Goal: Task Accomplishment & Management: Use online tool/utility

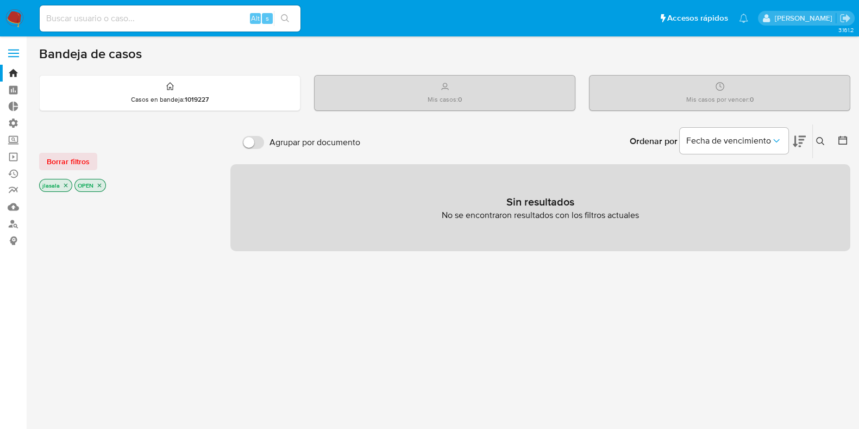
click at [14, 49] on span at bounding box center [13, 50] width 11 height 2
click at [0, 0] on input "checkbox" at bounding box center [0, 0] width 0 height 0
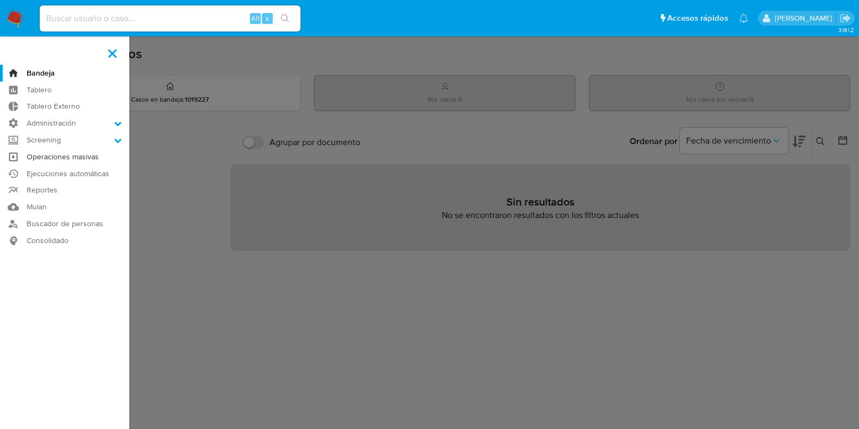
click at [85, 155] on link "Operaciones masivas" at bounding box center [64, 156] width 129 height 17
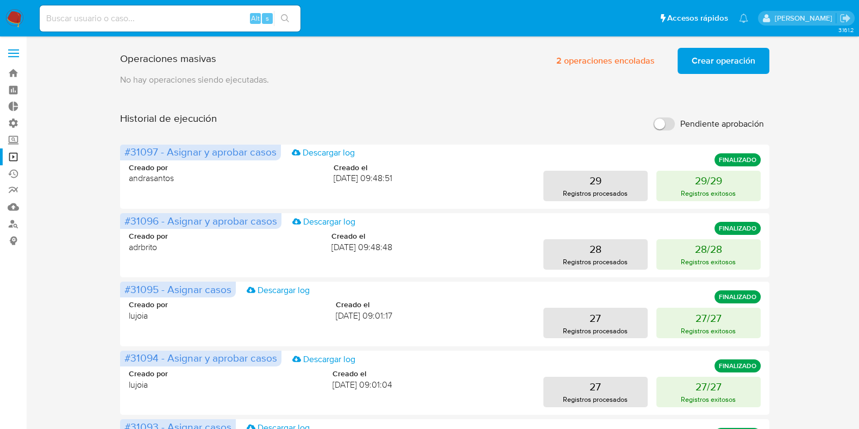
click at [734, 66] on span "Crear operación" at bounding box center [724, 61] width 64 height 24
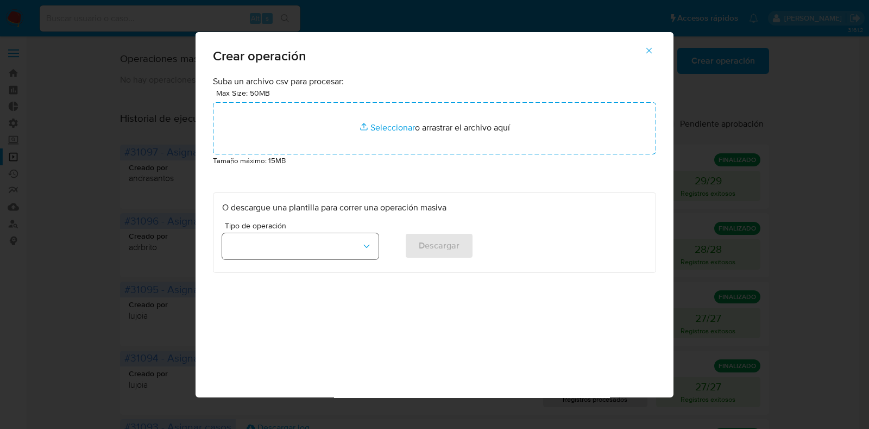
click at [324, 243] on button "button" at bounding box center [300, 246] width 156 height 26
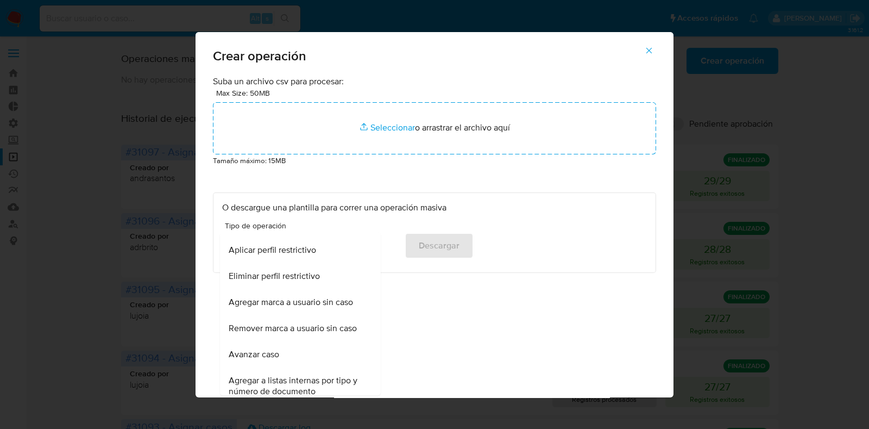
scroll to position [743, 0]
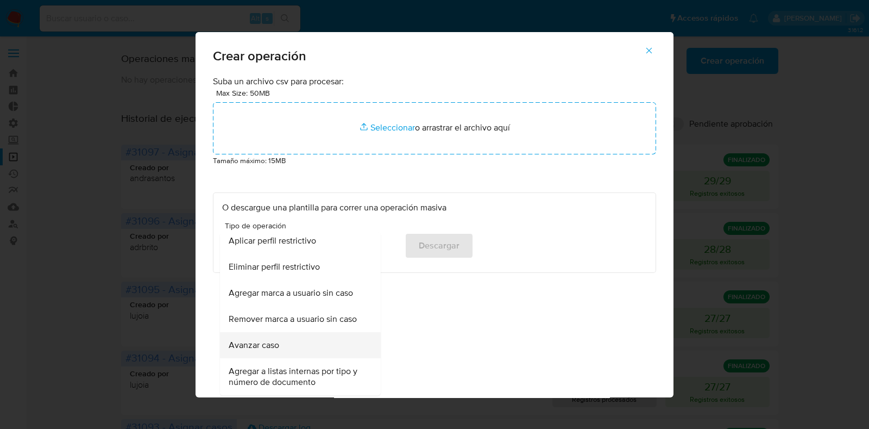
click at [293, 347] on div "Avanzar caso" at bounding box center [297, 345] width 137 height 26
